Goal: Find specific page/section: Find specific page/section

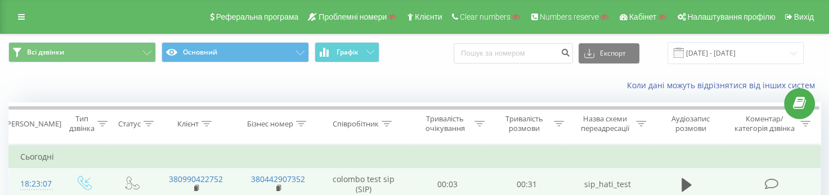
click at [39, 178] on div "18:23:07" at bounding box center [34, 184] width 28 height 22
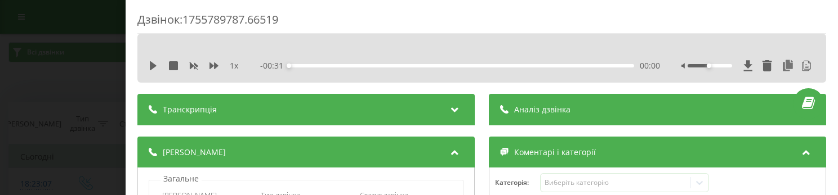
click at [283, 115] on div "Транскрипція" at bounding box center [305, 110] width 337 height 32
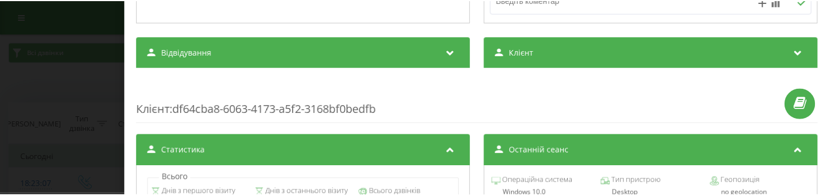
scroll to position [394, 0]
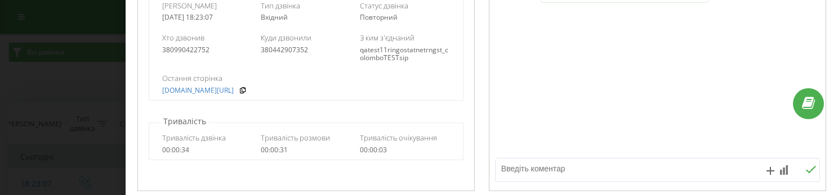
click at [104, 76] on div "Дзвінок : 1755789787.66519 1 x - 00:31 00:00 00:00 Транскрипція 00:00 Треб, м'к…" at bounding box center [419, 97] width 838 height 195
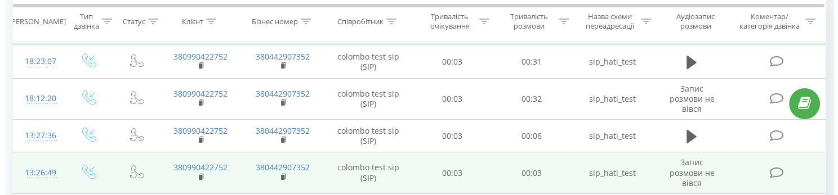
scroll to position [56, 0]
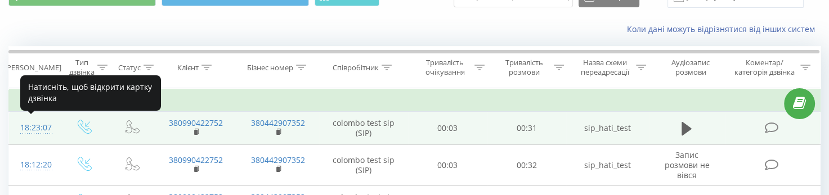
click at [37, 127] on div "18:23:07" at bounding box center [34, 128] width 28 height 22
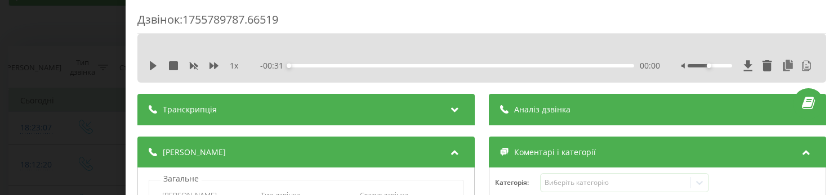
click at [78, 22] on div "Дзвінок : 1755789787.66519 1 x - 00:31 00:00 00:00 Транскрипція 00:00 Треб, м'к…" at bounding box center [419, 97] width 838 height 195
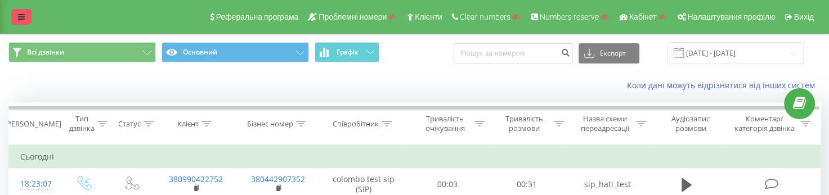
click at [20, 17] on icon at bounding box center [21, 17] width 7 height 8
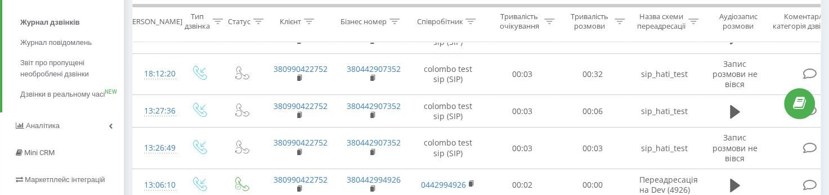
scroll to position [225, 0]
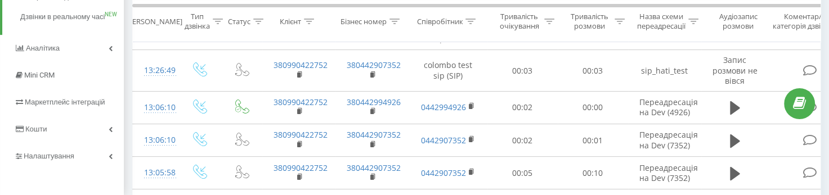
click at [103, 116] on link "Маркетплейс інтеграцій" at bounding box center [62, 102] width 124 height 27
